Goal: Information Seeking & Learning: Learn about a topic

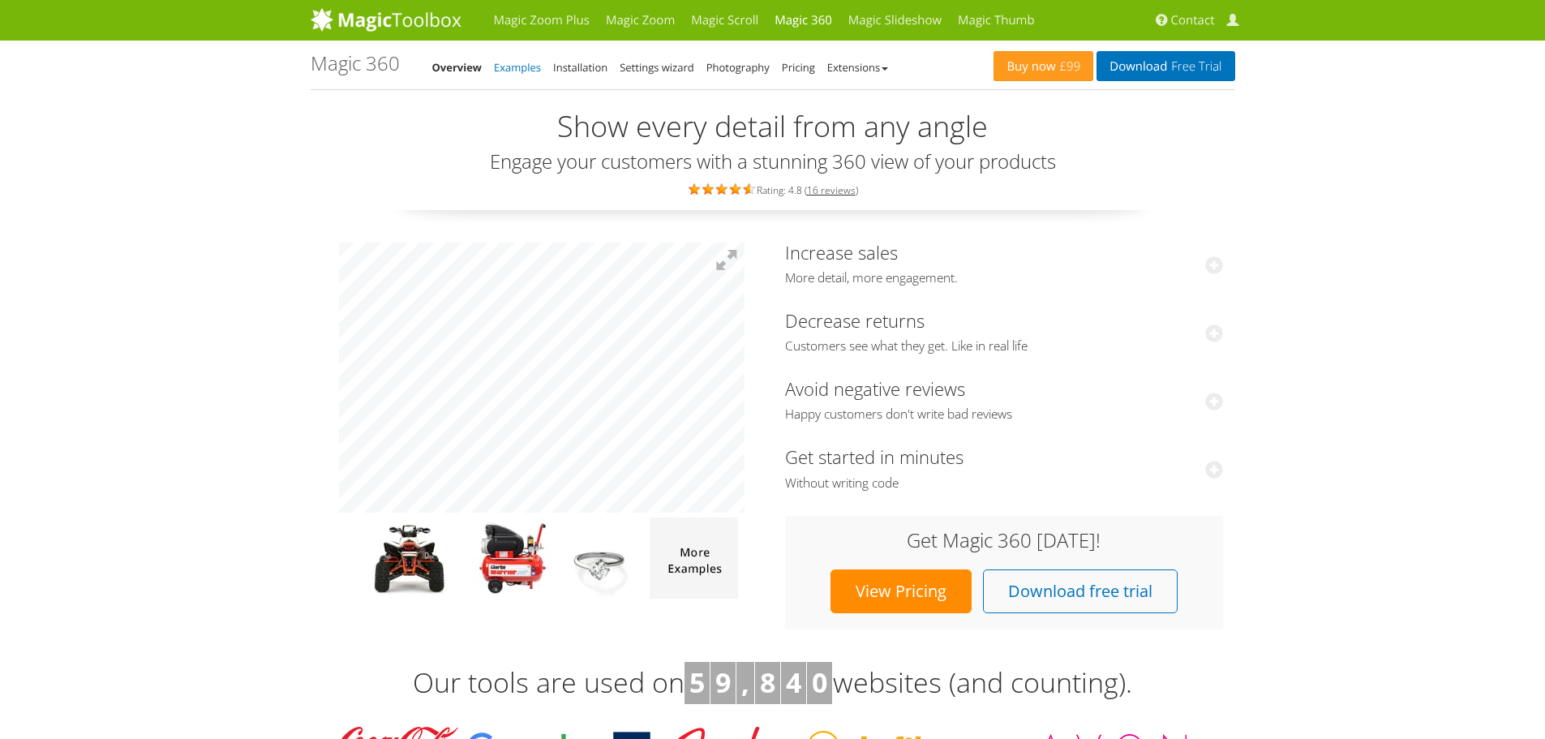
click at [511, 68] on link "Examples" at bounding box center [517, 67] width 47 height 15
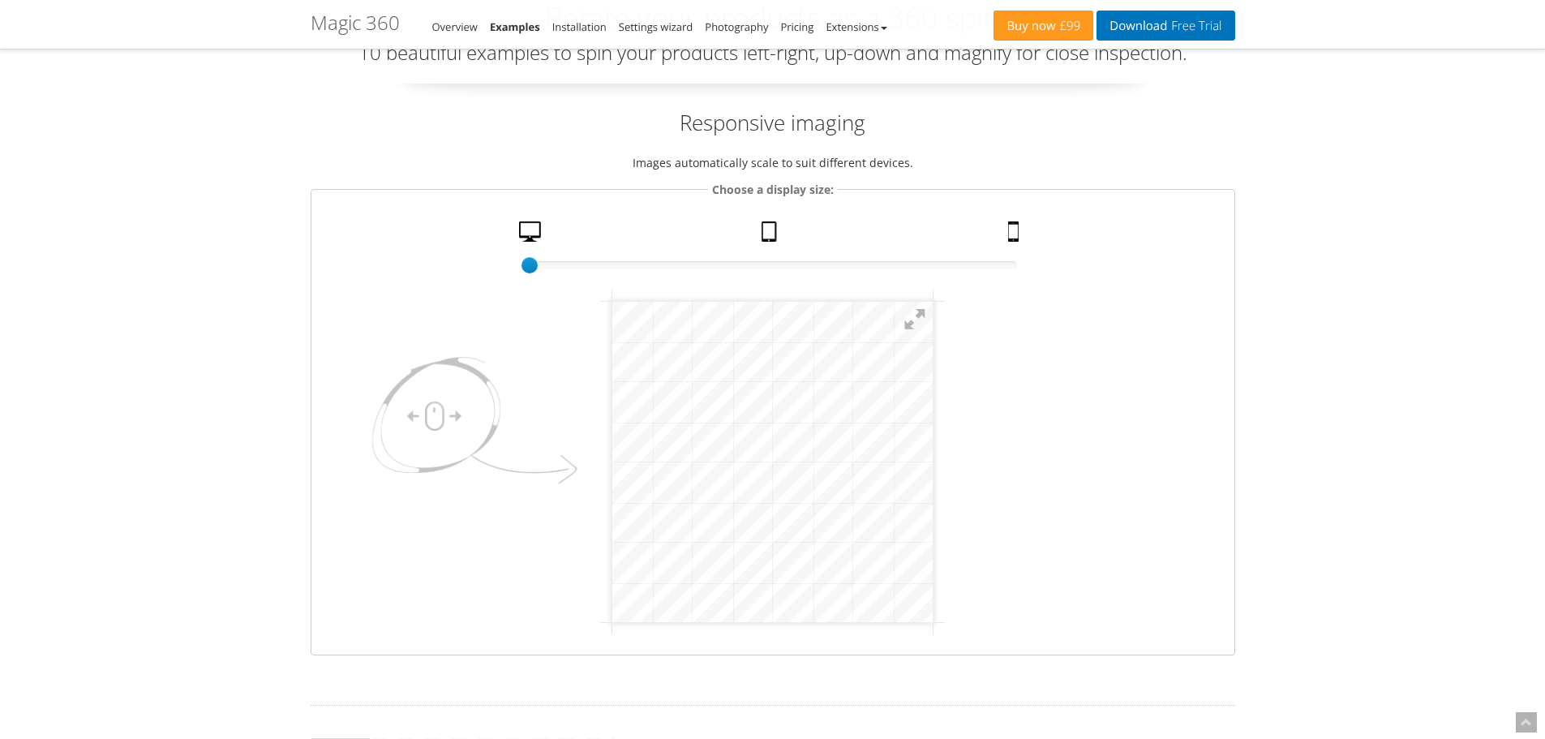
scroll to position [81, 0]
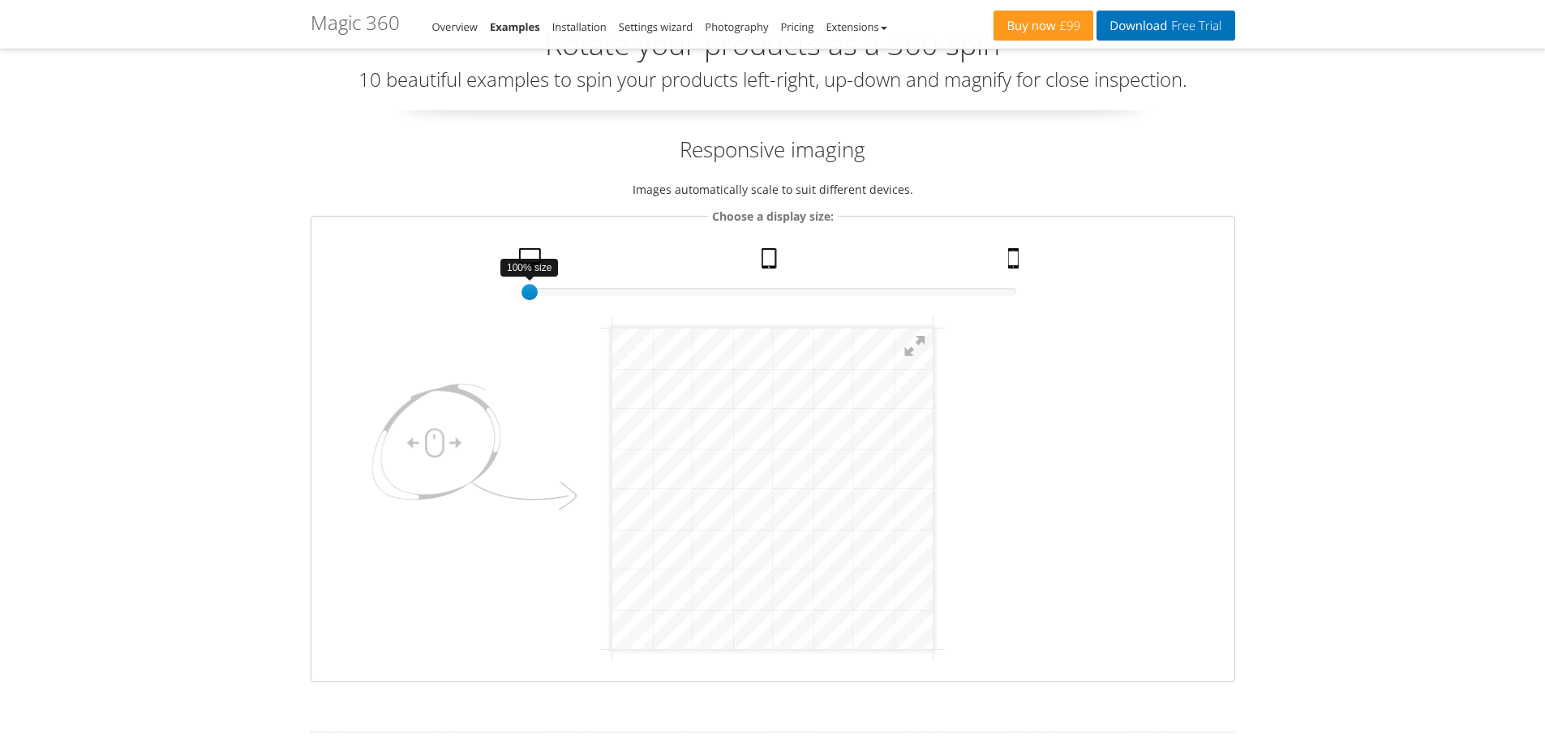
drag, startPoint x: 531, startPoint y: 295, endPoint x: 376, endPoint y: 286, distance: 155.2
click at [376, 286] on fieldset "Choose a display size: 100% size 1 Desktop Tablet Mobile" at bounding box center [773, 444] width 925 height 475
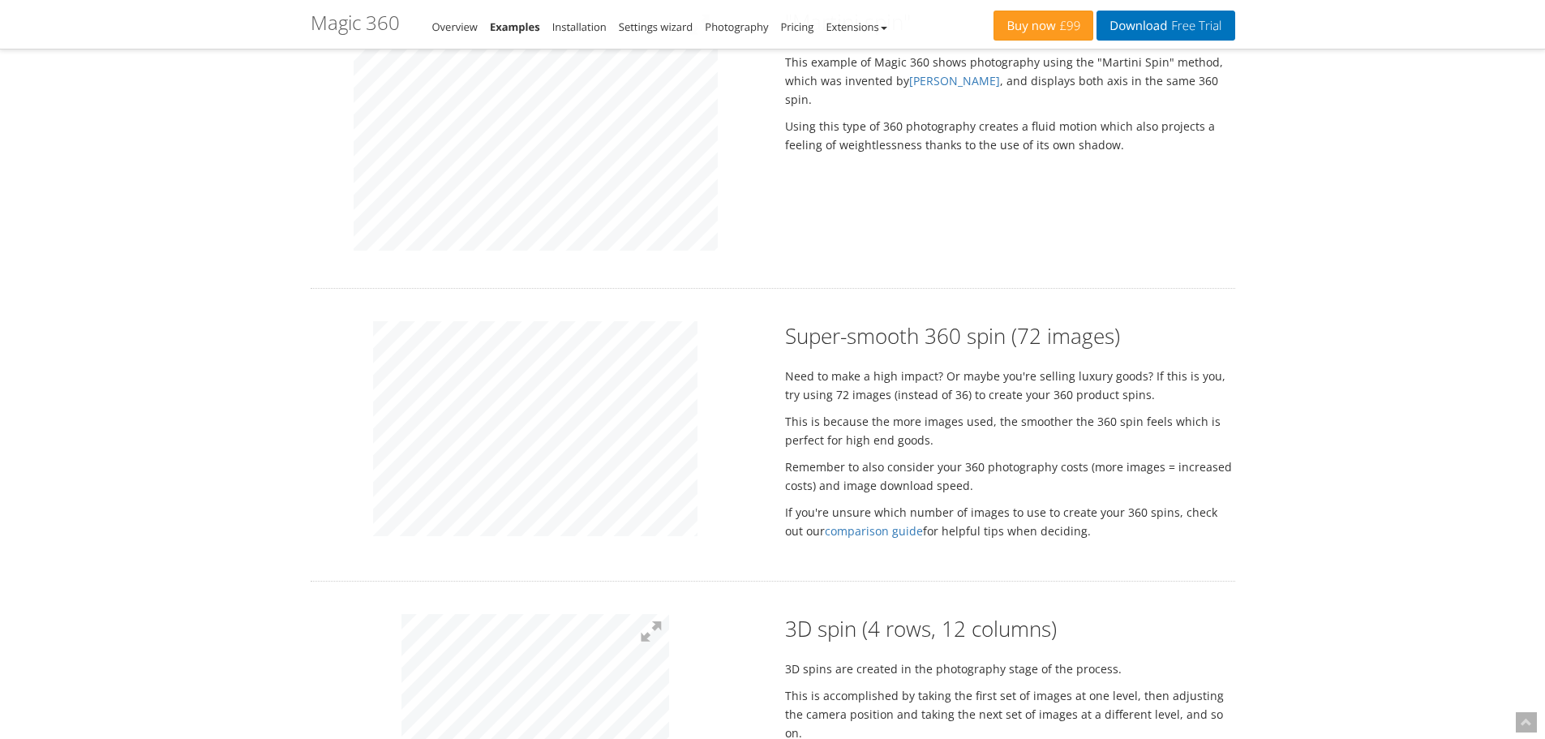
scroll to position [1460, 0]
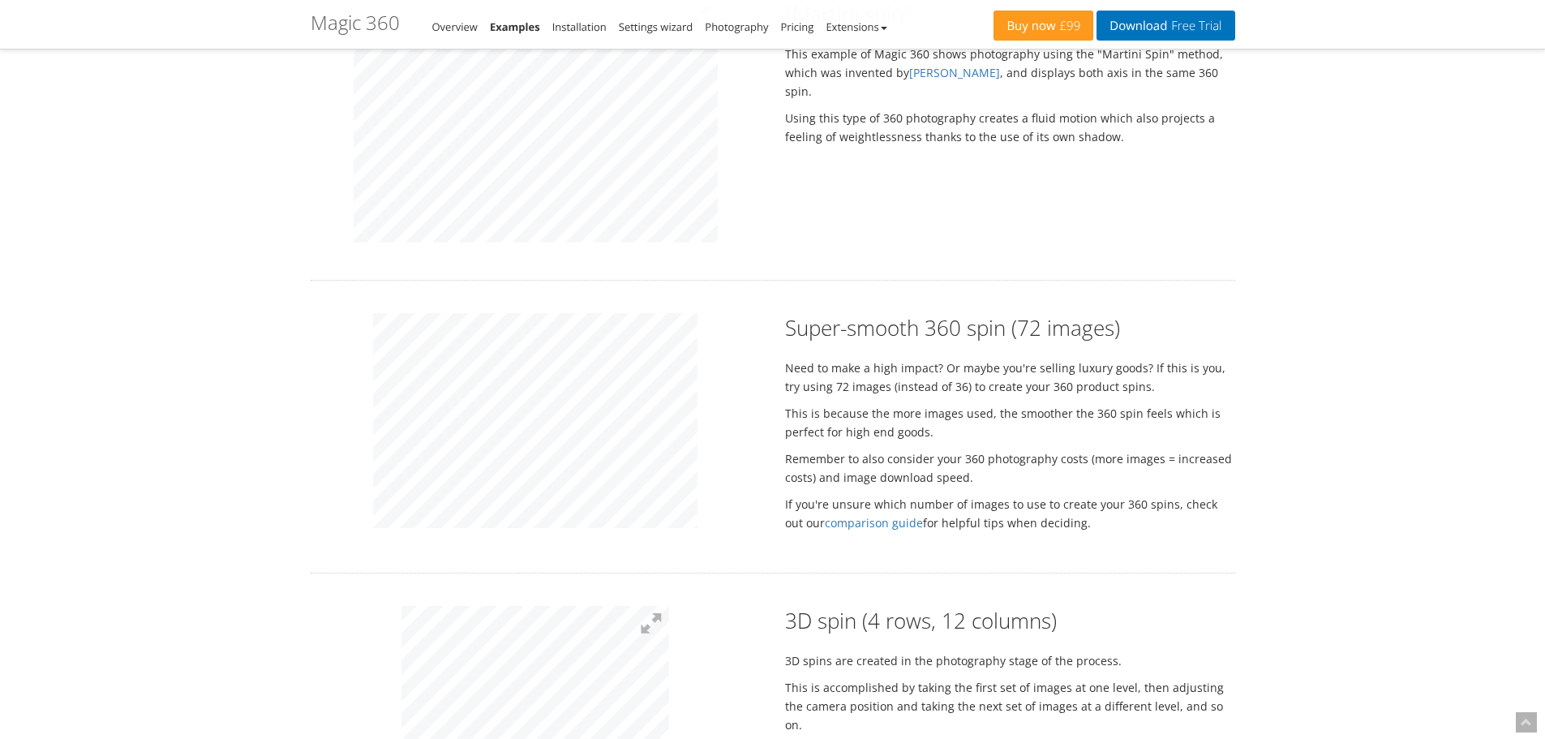
click at [793, 427] on div "Super-smooth 360 spin (72 images) Need to make a high impact? Or maybe you're s…" at bounding box center [773, 426] width 949 height 227
click at [335, 436] on div at bounding box center [536, 423] width 475 height 220
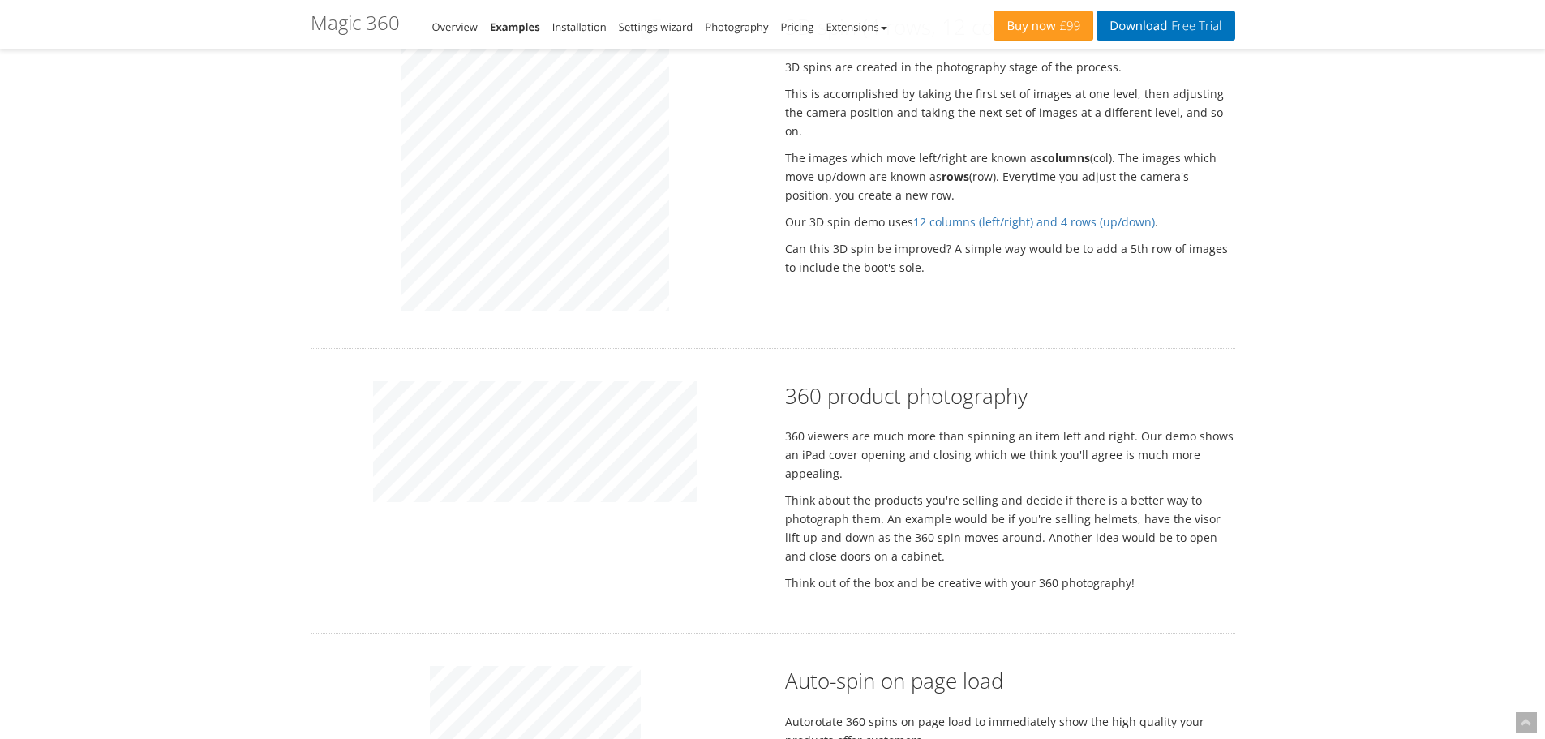
scroll to position [2271, 0]
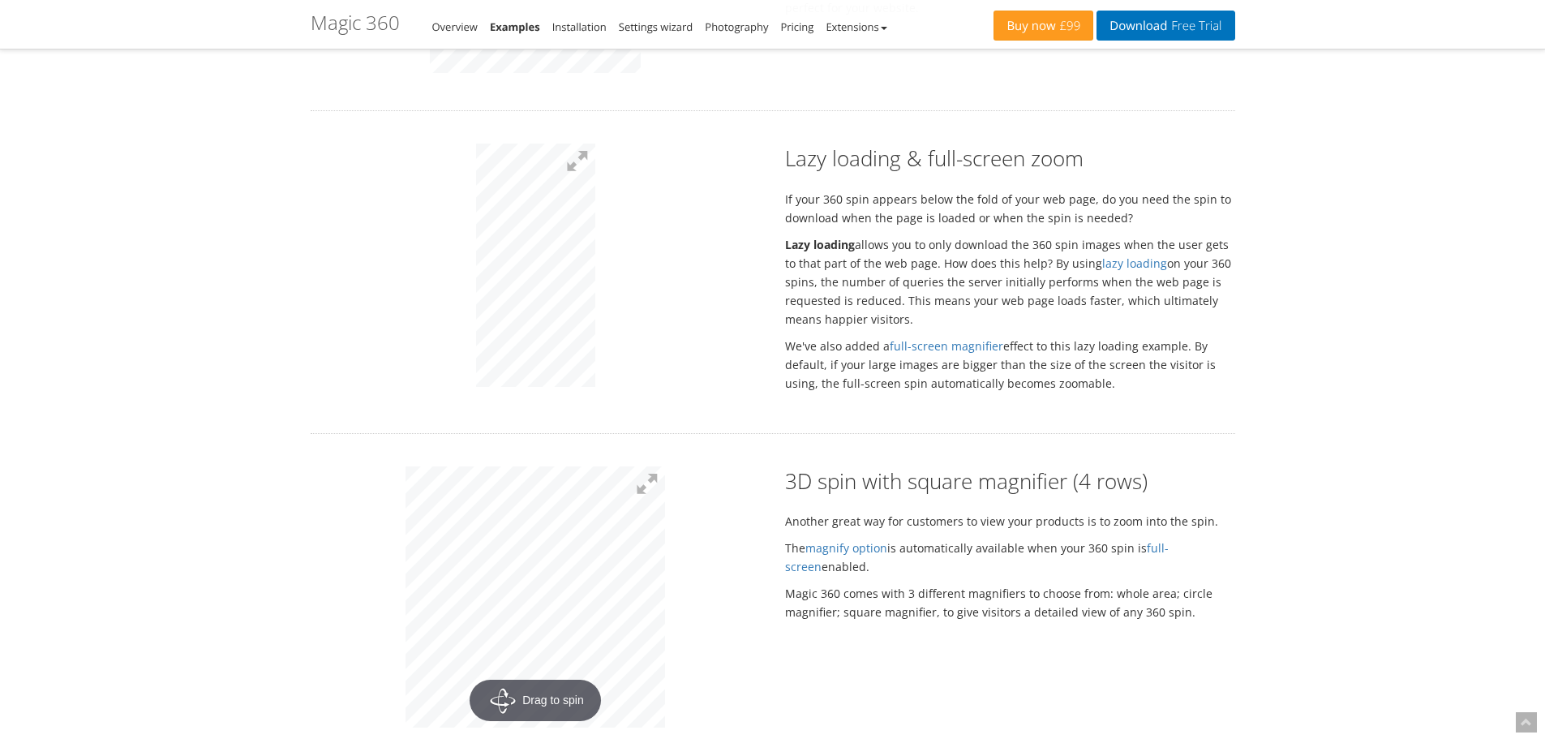
scroll to position [2839, 0]
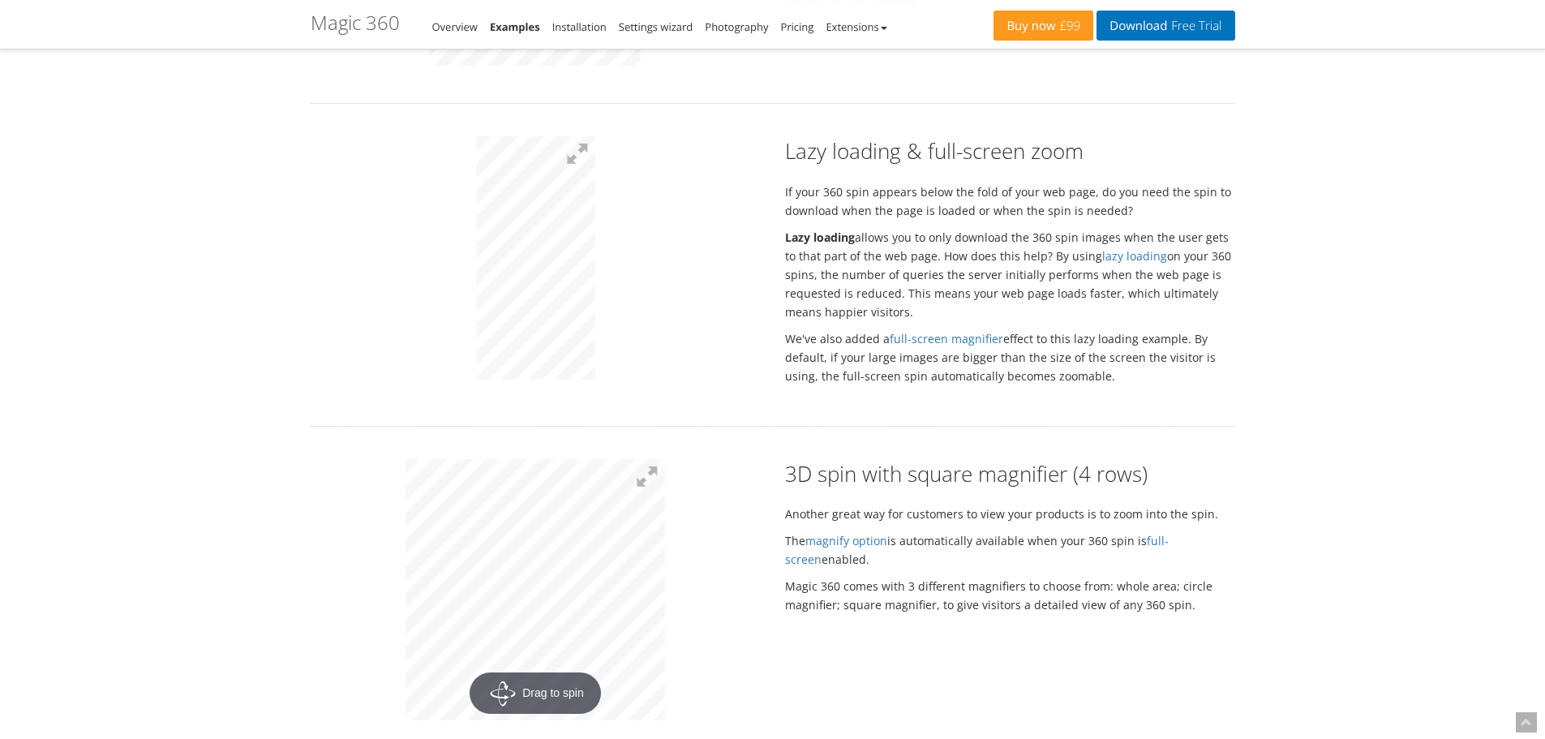
click at [630, 321] on p at bounding box center [536, 260] width 450 height 248
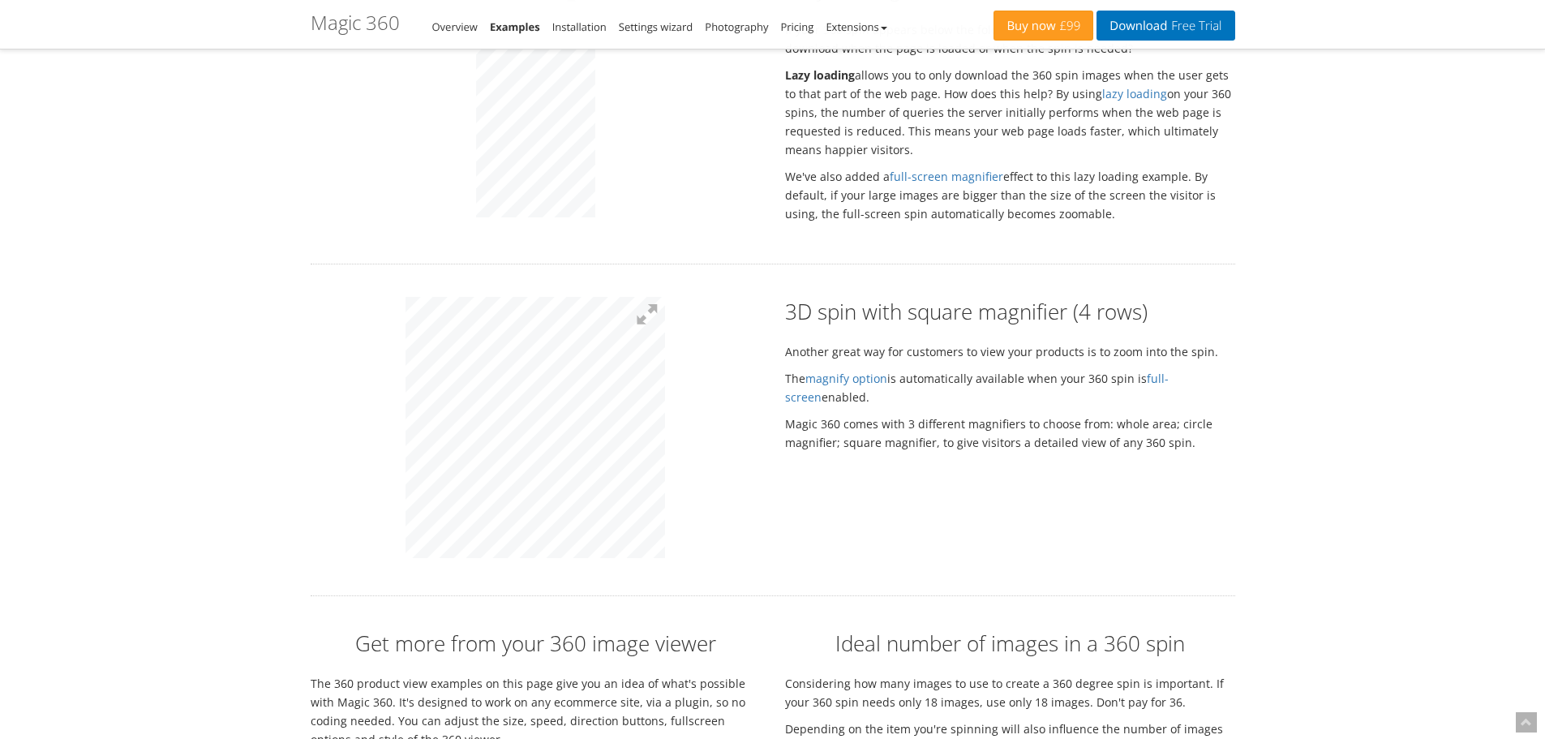
scroll to position [3245, 0]
